Goal: Navigation & Orientation: Find specific page/section

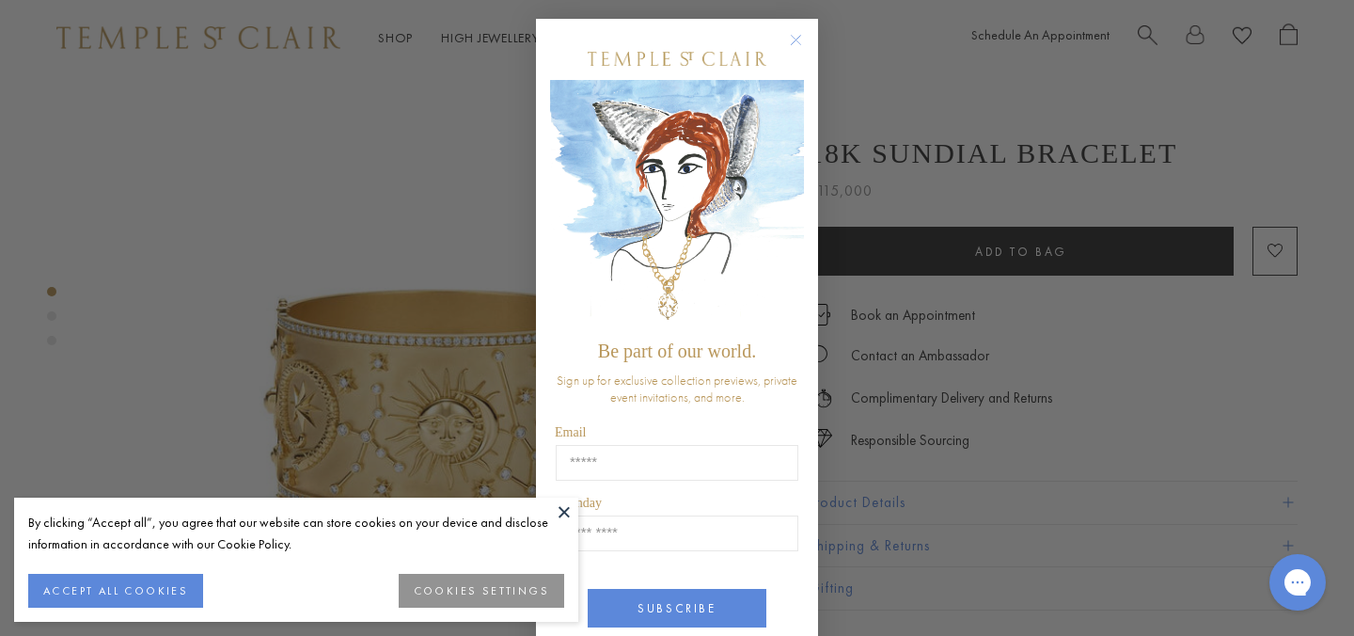
click at [796, 27] on form "Be part of our world. Sign up for exclusive collection previews, private event …" at bounding box center [677, 354] width 282 height 670
click at [795, 37] on circle "Close dialog" at bounding box center [796, 40] width 23 height 23
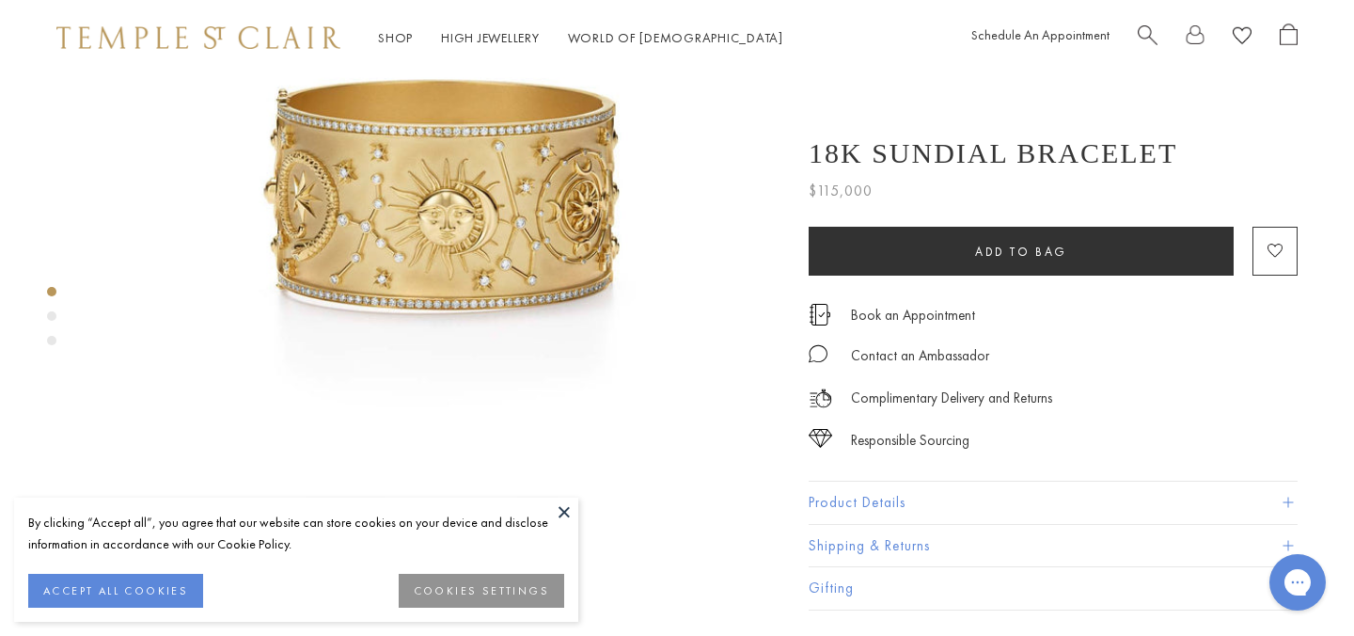
scroll to position [210, 4]
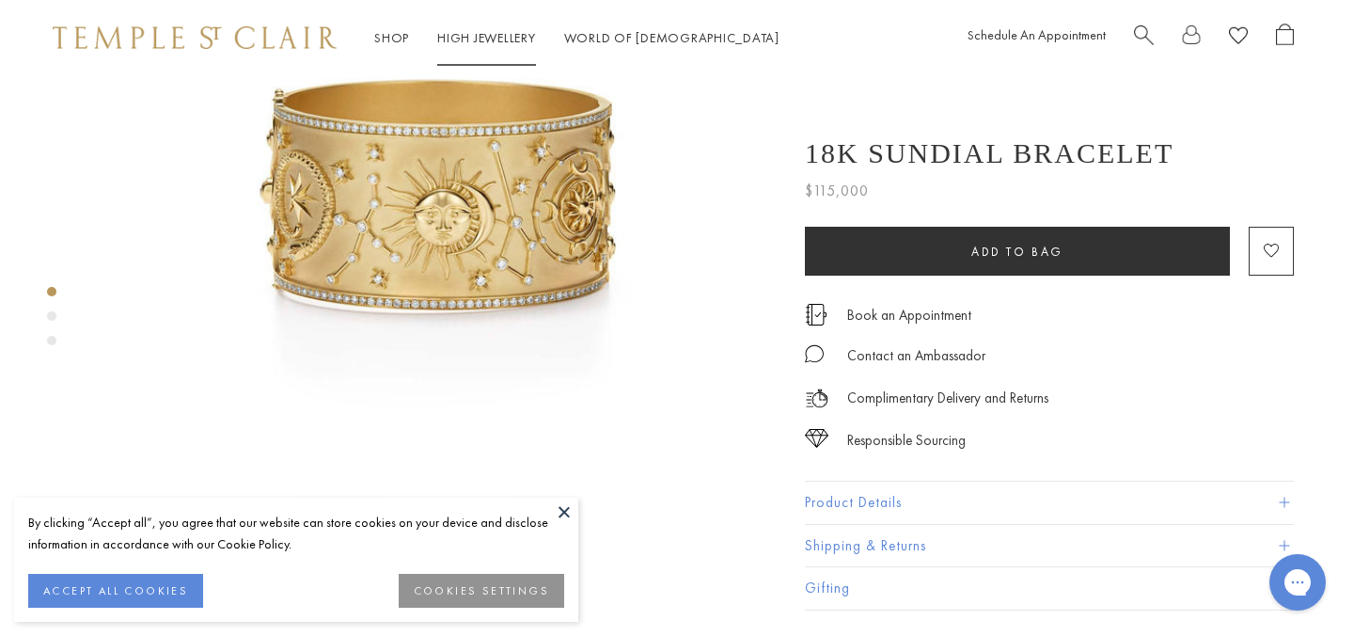
click at [480, 34] on link "High Jewellery High Jewellery" at bounding box center [486, 37] width 99 height 17
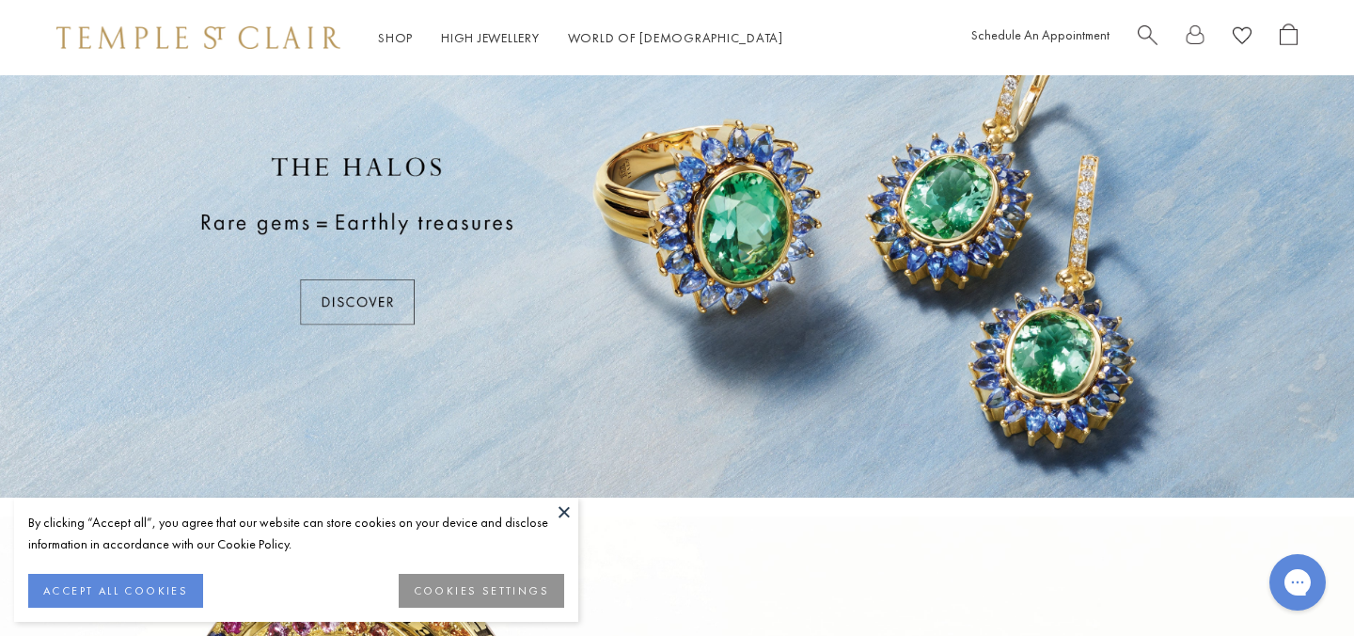
scroll to position [89, 0]
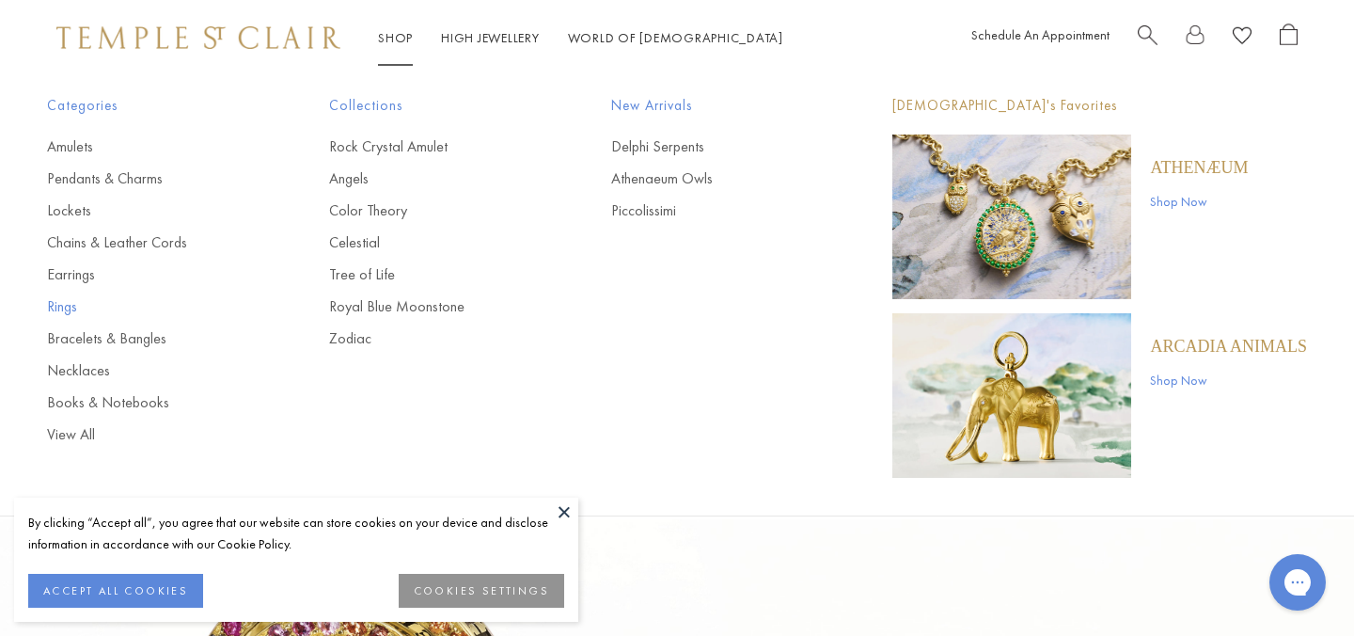
click at [73, 299] on link "Rings" at bounding box center [150, 306] width 207 height 21
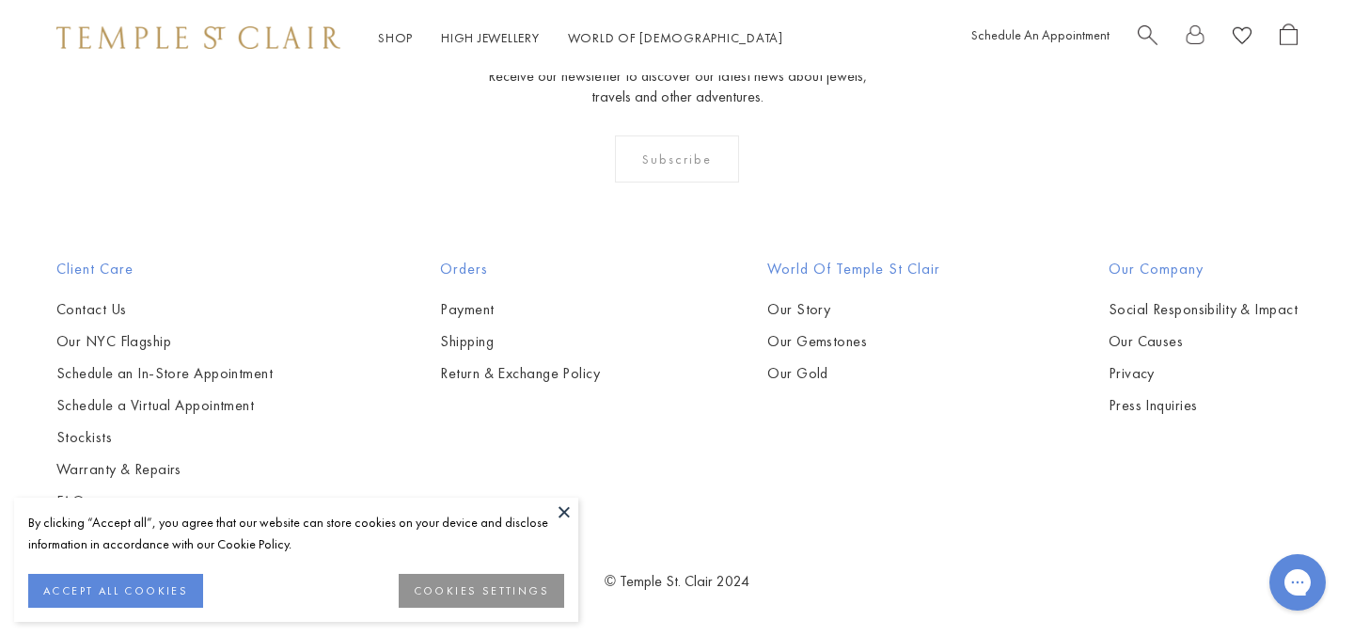
scroll to position [7283, 0]
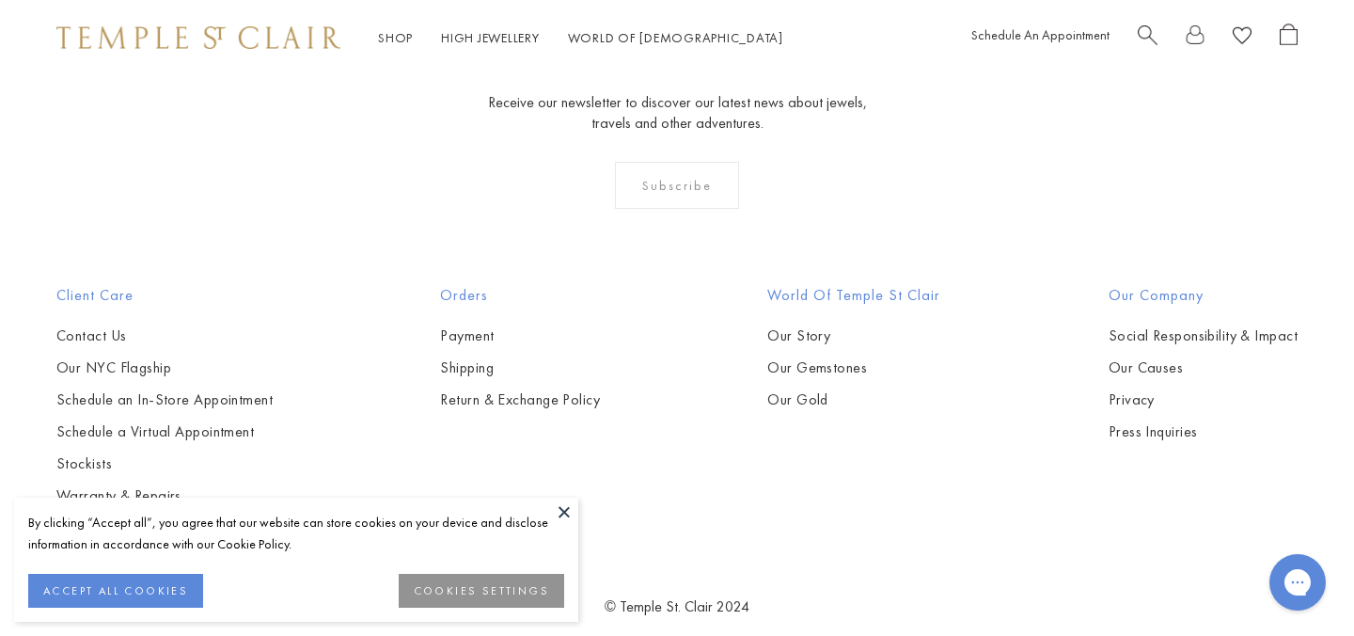
scroll to position [813, 0]
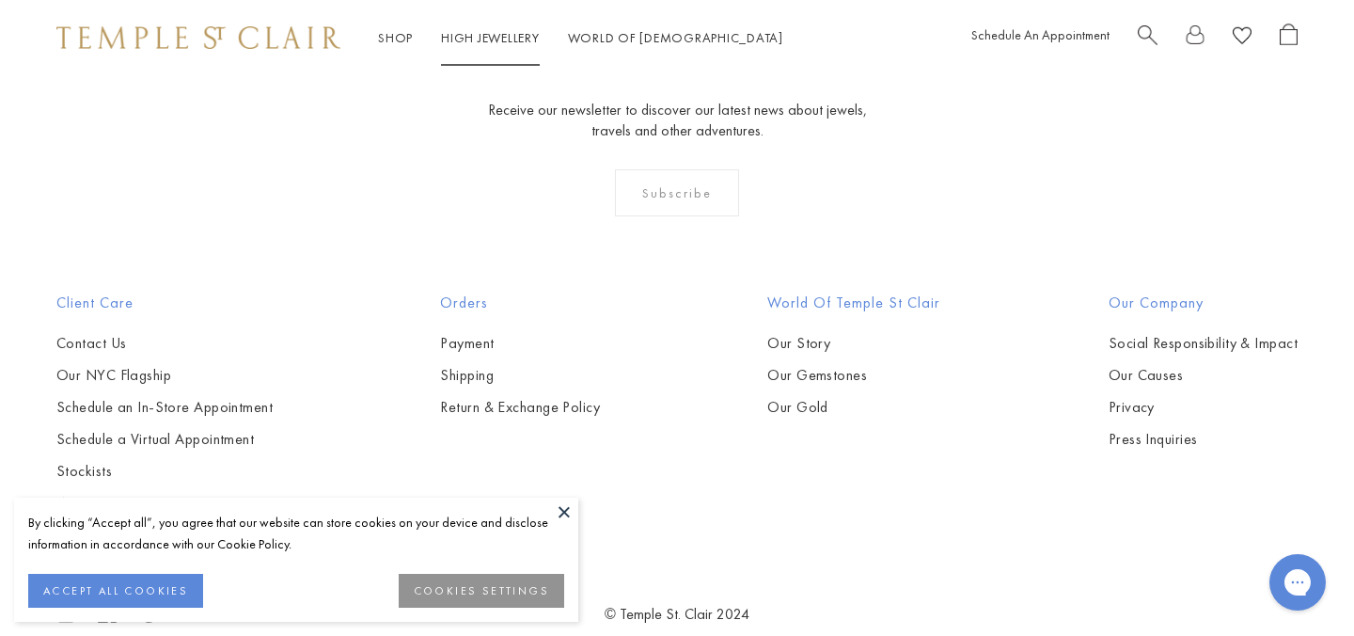
click at [514, 43] on link "High Jewellery High Jewellery" at bounding box center [490, 37] width 99 height 17
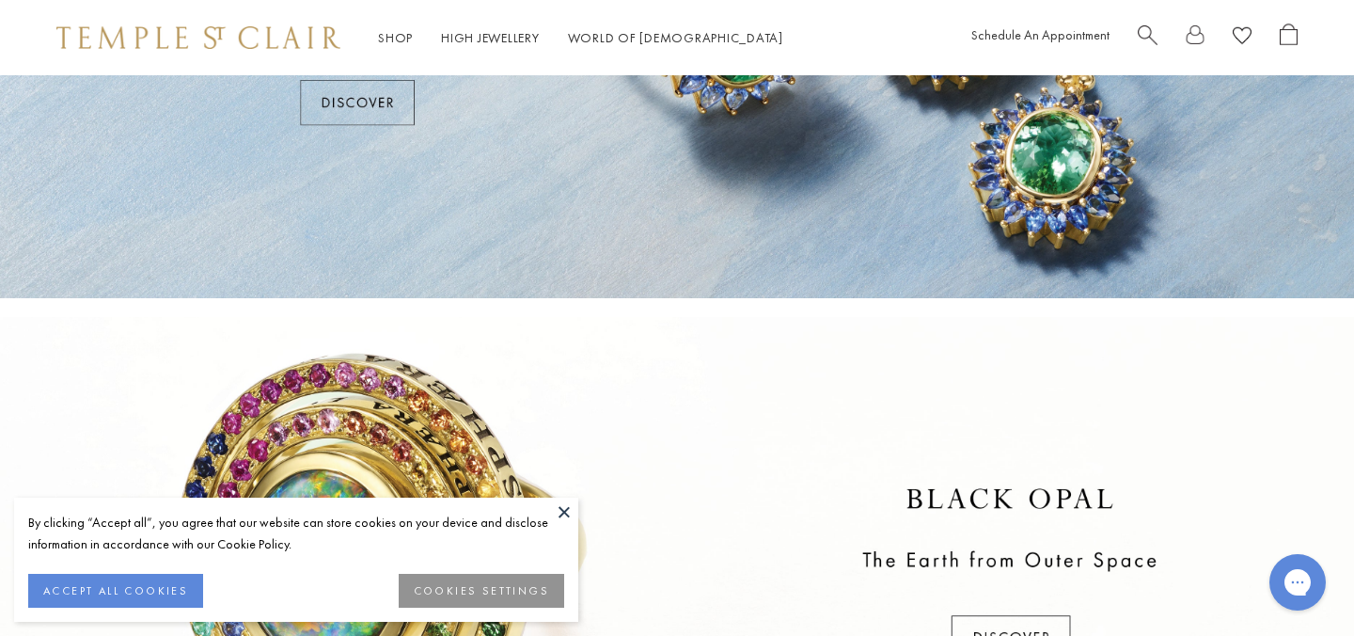
scroll to position [41, 0]
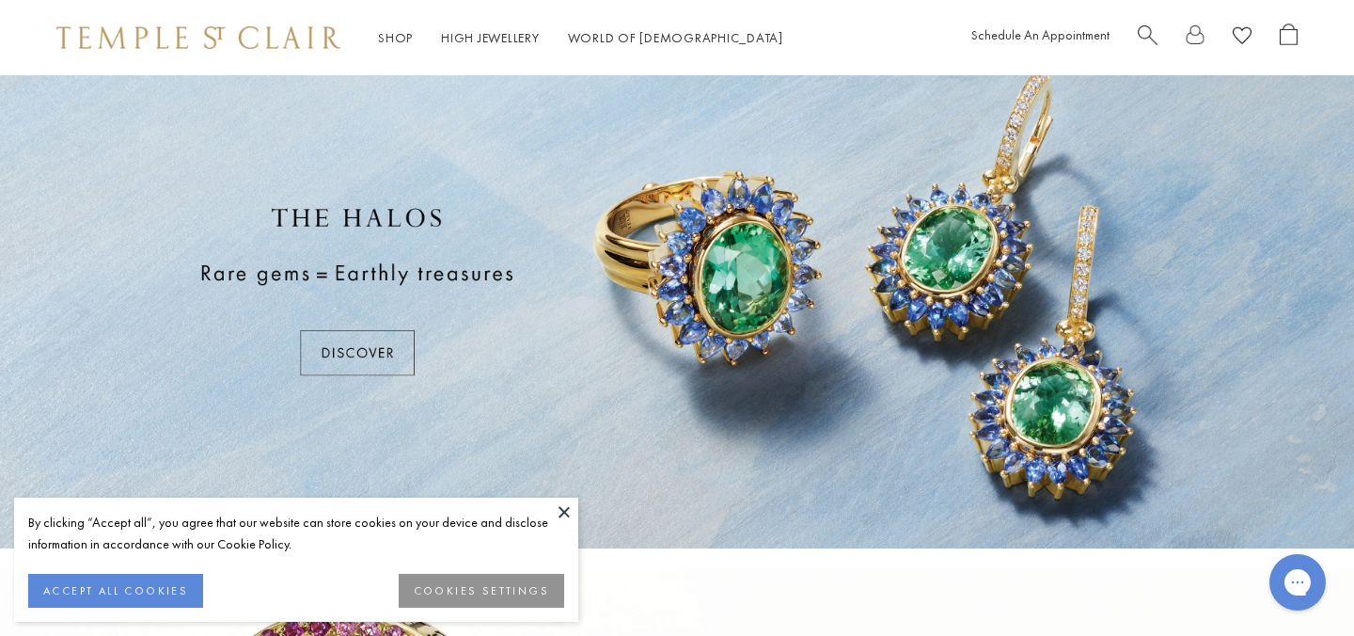
click at [346, 362] on div at bounding box center [677, 291] width 1354 height 514
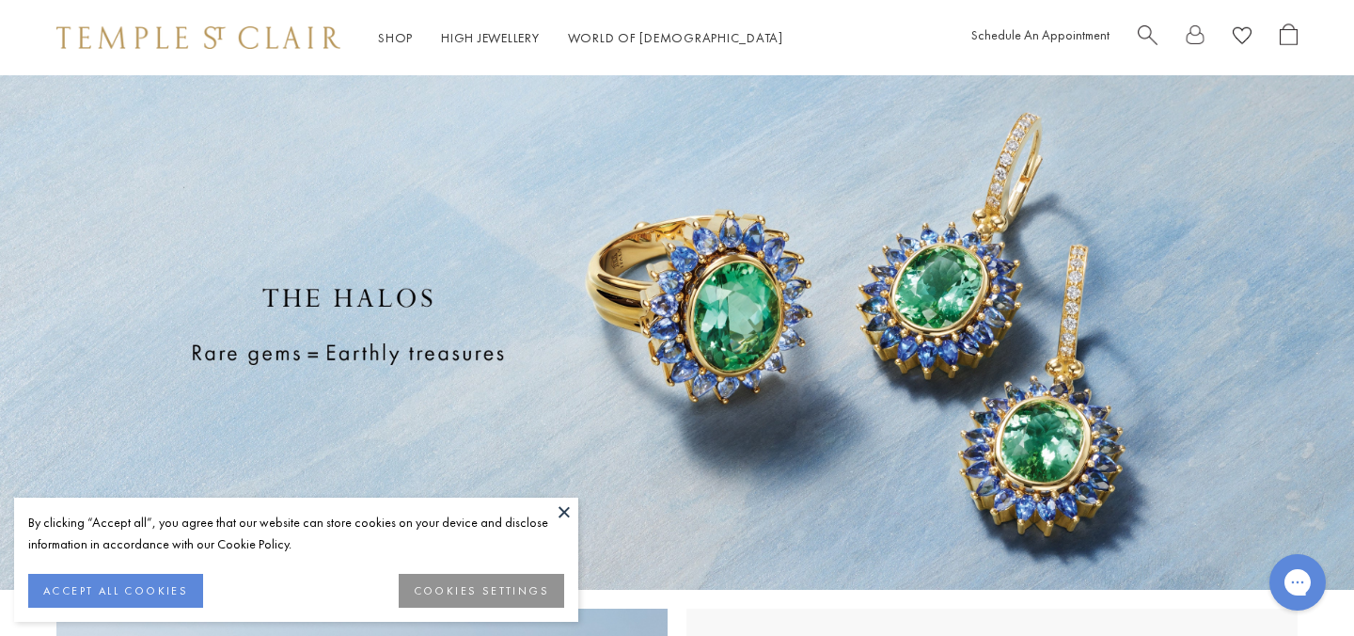
click at [178, 594] on button "ACCEPT ALL COOKIES" at bounding box center [115, 591] width 175 height 34
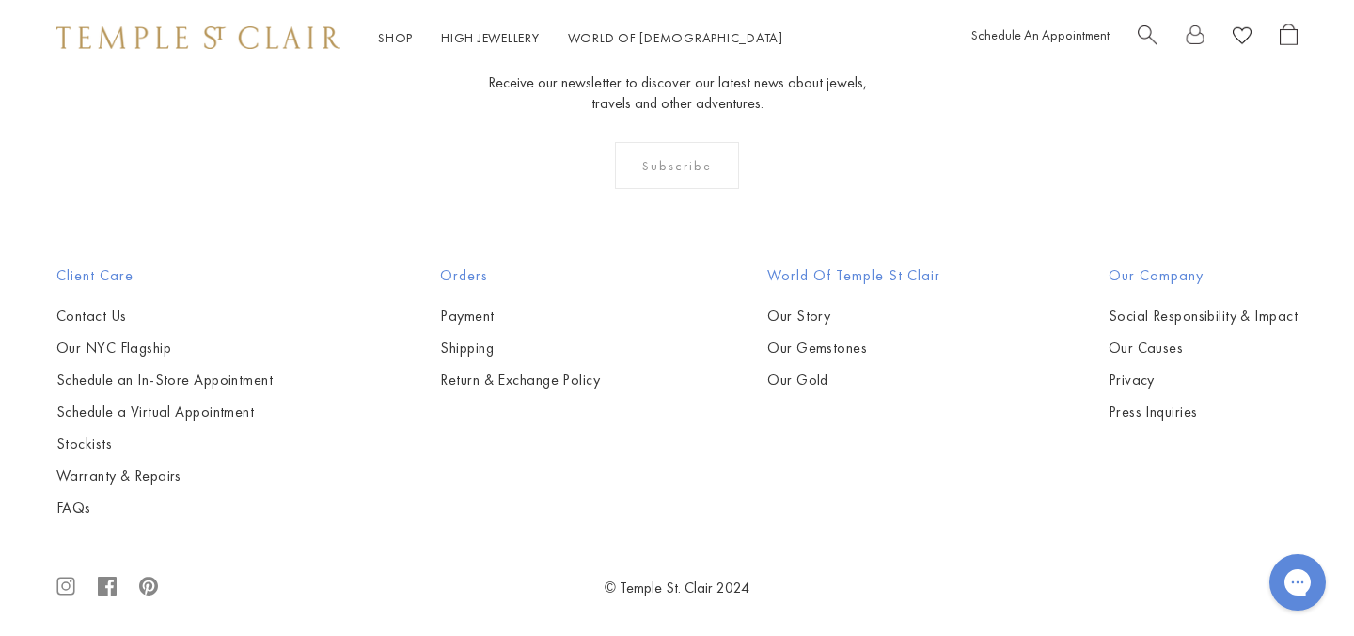
scroll to position [3263, 0]
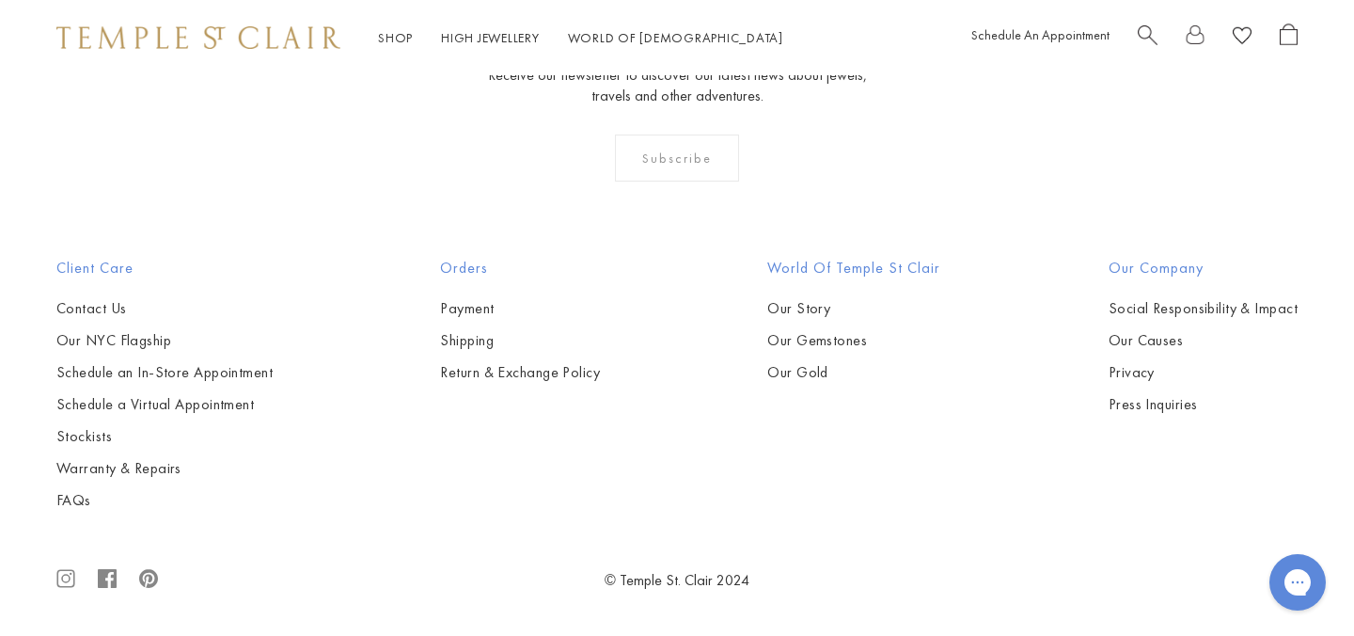
scroll to position [637, 0]
